Goal: Task Accomplishment & Management: Use online tool/utility

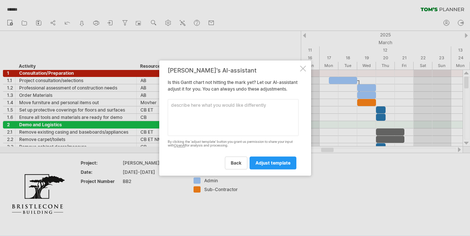
click at [183, 111] on textarea at bounding box center [233, 117] width 131 height 37
type textarea "i"
click at [220, 109] on textarea "move all activity dates by 3 months" at bounding box center [233, 117] width 131 height 37
type textarea "move all activity dates forward by 3 months"
click at [269, 165] on span "adjust template" at bounding box center [273, 163] width 35 height 6
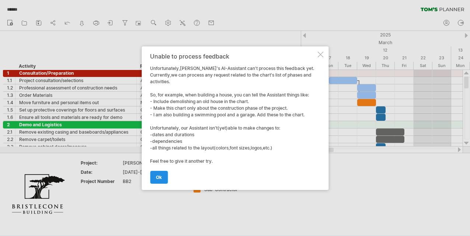
click at [161, 176] on span "ok" at bounding box center [159, 178] width 6 height 6
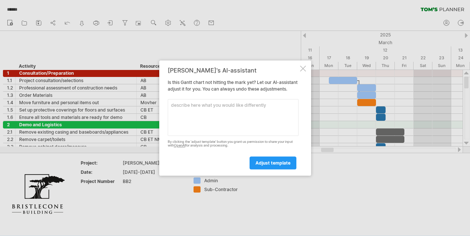
click at [305, 66] on div at bounding box center [303, 69] width 6 height 6
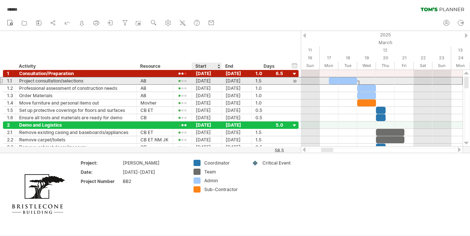
click at [211, 82] on div "[DATE]" at bounding box center [207, 80] width 30 height 7
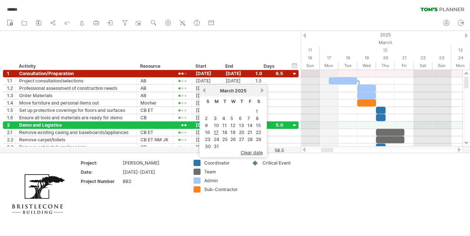
click at [333, 47] on div "12" at bounding box center [386, 50] width 132 height 8
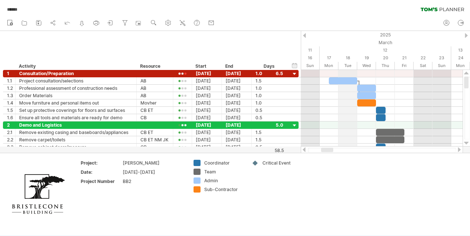
click at [345, 42] on div "March" at bounding box center [310, 43] width 583 height 8
click at [25, 22] on icon at bounding box center [24, 22] width 7 height 7
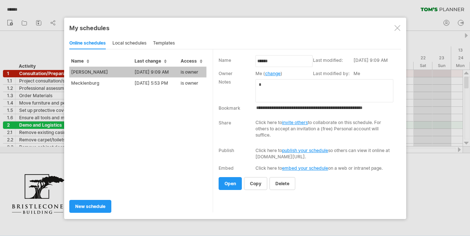
click at [164, 42] on div "templates" at bounding box center [164, 44] width 22 height 12
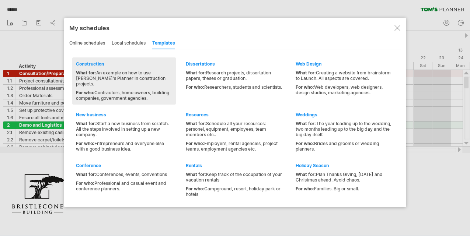
click at [100, 64] on div "Construction" at bounding box center [124, 64] width 96 height 6
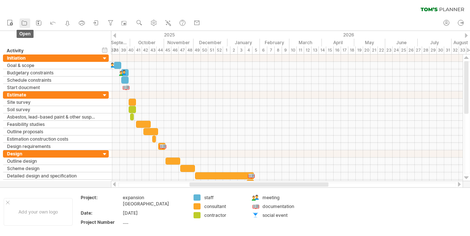
click at [22, 24] on icon at bounding box center [24, 22] width 7 height 7
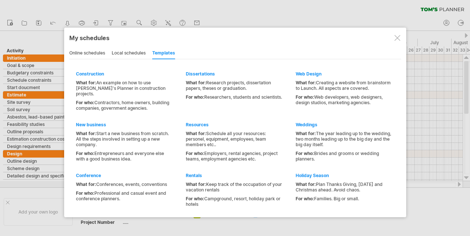
click at [132, 51] on div "local schedules" at bounding box center [129, 54] width 34 height 12
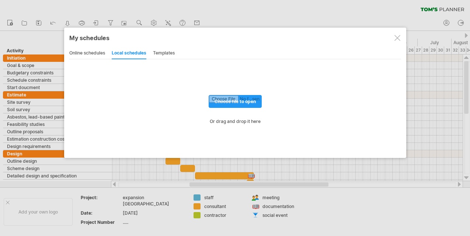
click at [98, 51] on div "online schedules" at bounding box center [87, 54] width 36 height 12
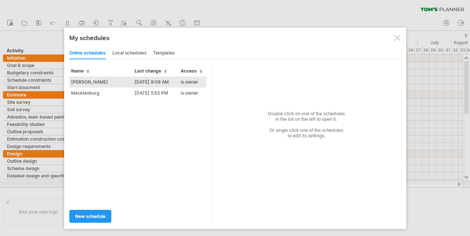
click at [86, 82] on td "[PERSON_NAME]" at bounding box center [100, 82] width 63 height 11
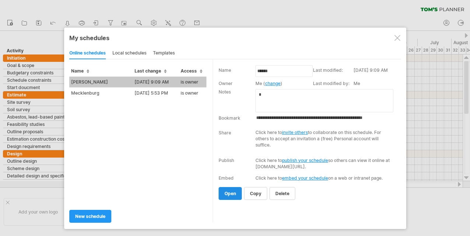
click at [234, 190] on link "open" at bounding box center [230, 193] width 23 height 13
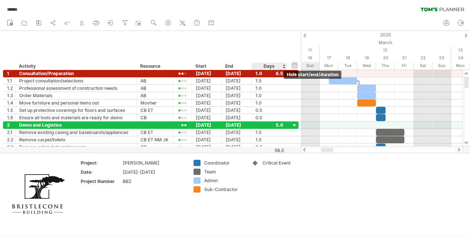
click at [292, 66] on div "hide start/end/duration show start/end/duration" at bounding box center [294, 66] width 7 height 8
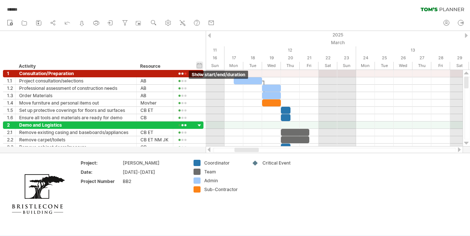
click at [200, 65] on div "hide start/end/duration show start/end/duration" at bounding box center [199, 66] width 7 height 8
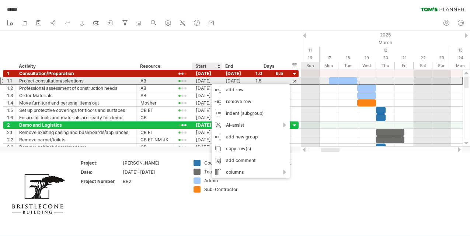
click at [204, 80] on div "[DATE]" at bounding box center [207, 80] width 30 height 7
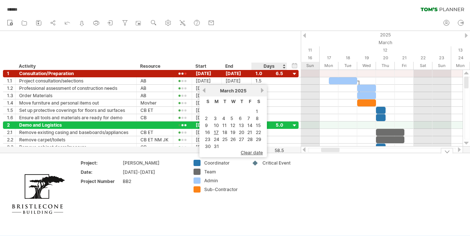
click at [266, 203] on td "Critical Event" at bounding box center [277, 194] width 58 height 69
